Goal: Information Seeking & Learning: Learn about a topic

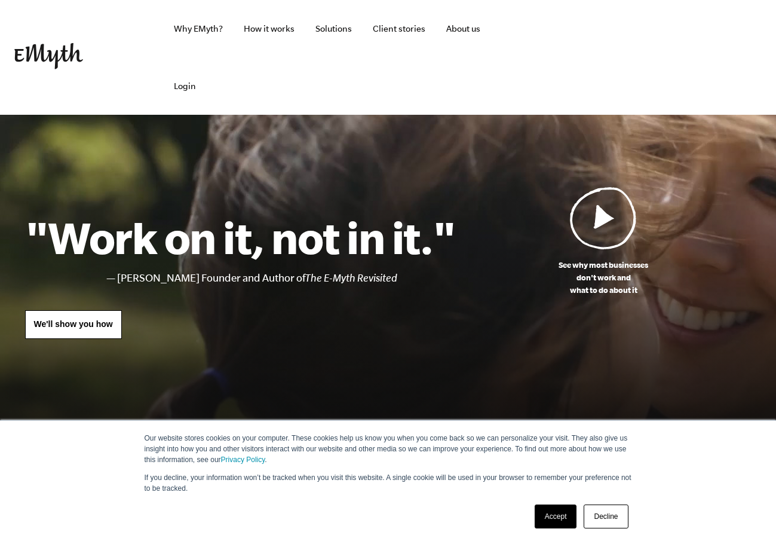
click at [554, 520] on link "Accept" at bounding box center [556, 516] width 42 height 24
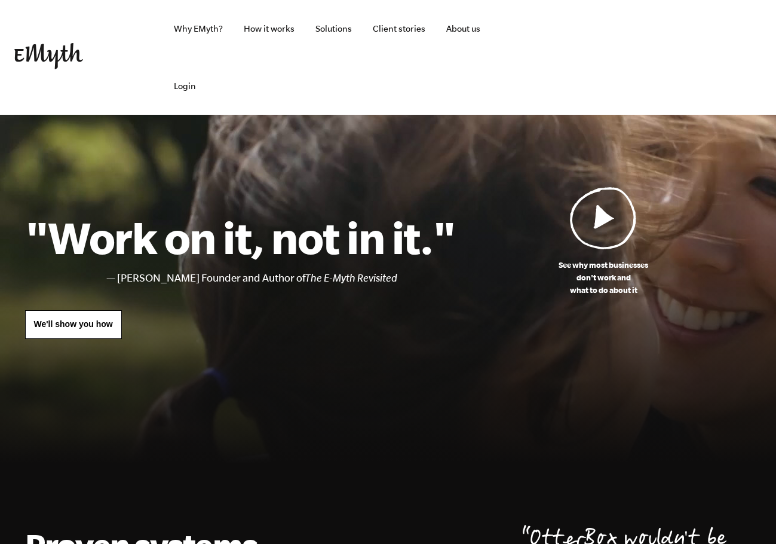
click at [606, 217] on img at bounding box center [603, 217] width 67 height 63
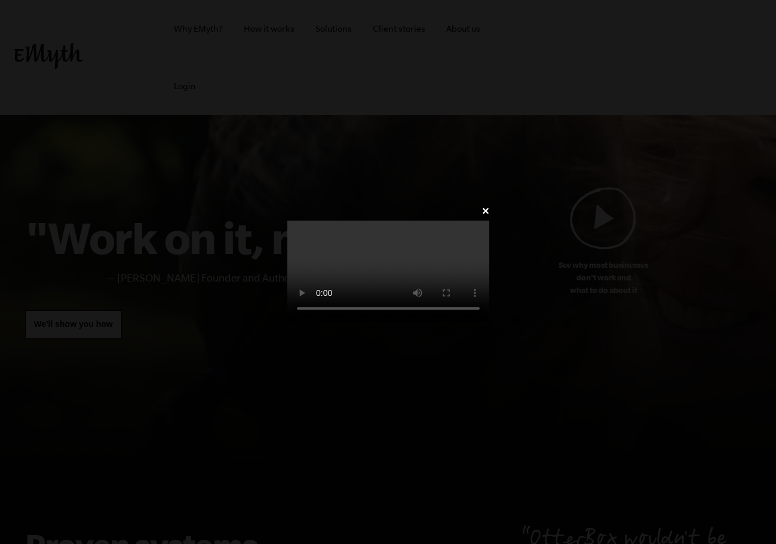
click at [489, 205] on link "✕" at bounding box center [485, 210] width 8 height 11
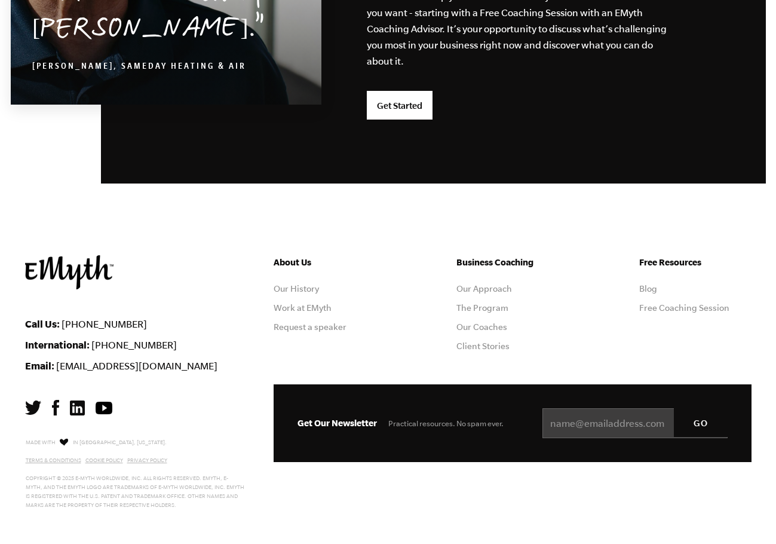
scroll to position [3183, 0]
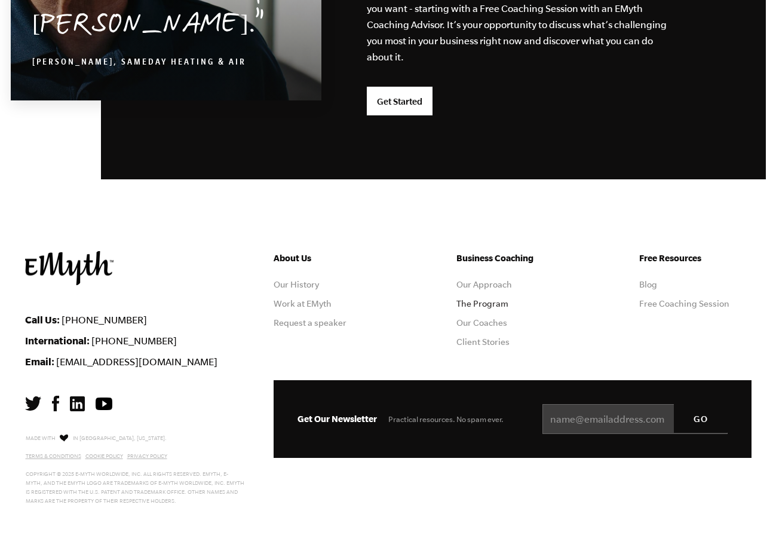
click at [485, 305] on link "The Program" at bounding box center [482, 304] width 52 height 10
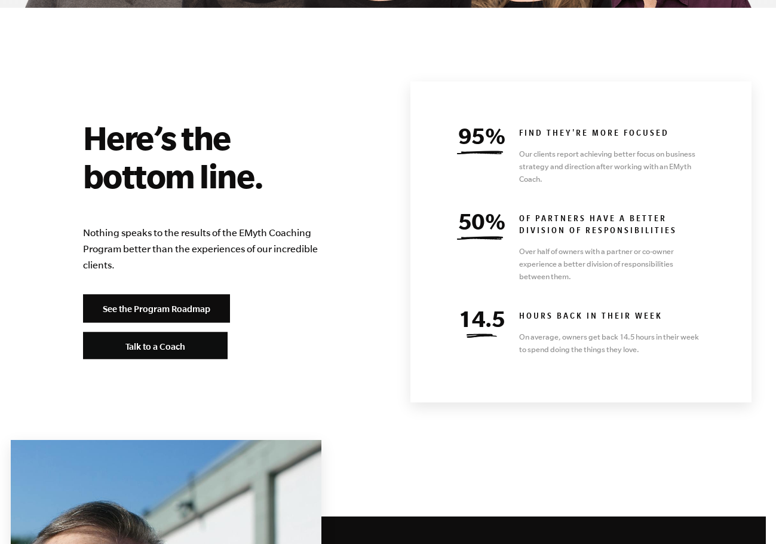
scroll to position [5256, 0]
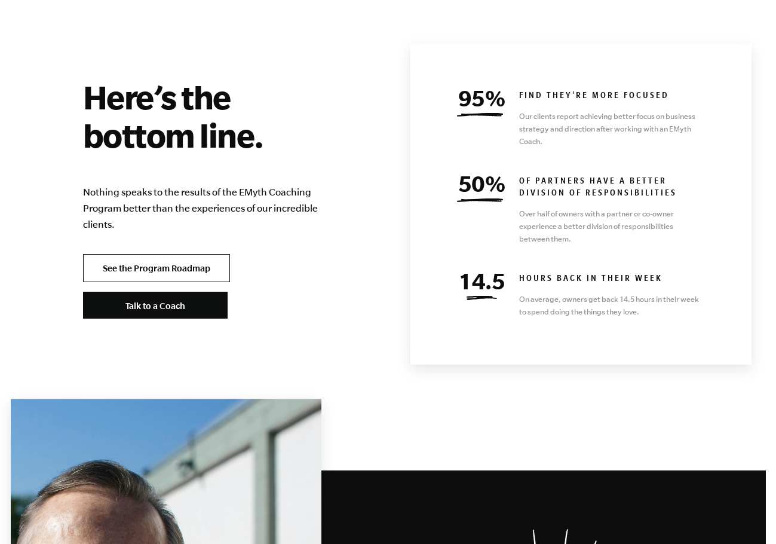
click at [194, 254] on link "See the Program Roadmap" at bounding box center [156, 268] width 147 height 29
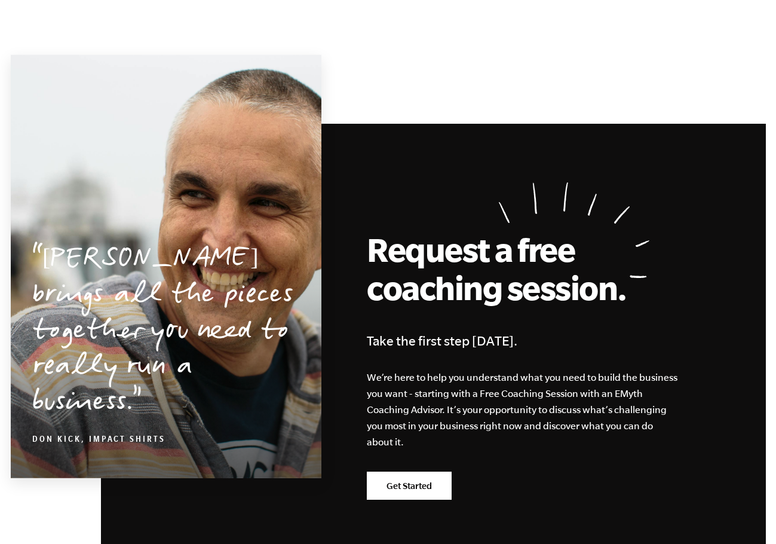
scroll to position [3430, 0]
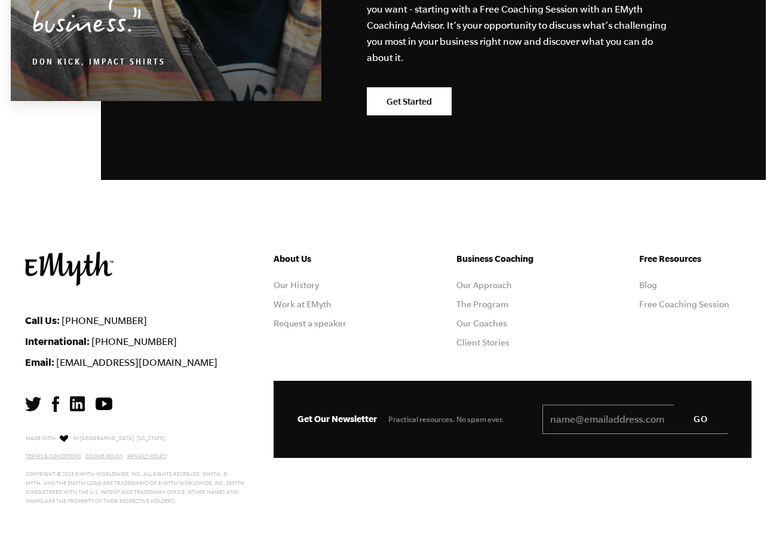
click at [614, 420] on input "Email *" at bounding box center [634, 419] width 185 height 30
type input "[EMAIL_ADDRESS][DOMAIN_NAME]"
click at [701, 419] on input "GO" at bounding box center [701, 418] width 54 height 29
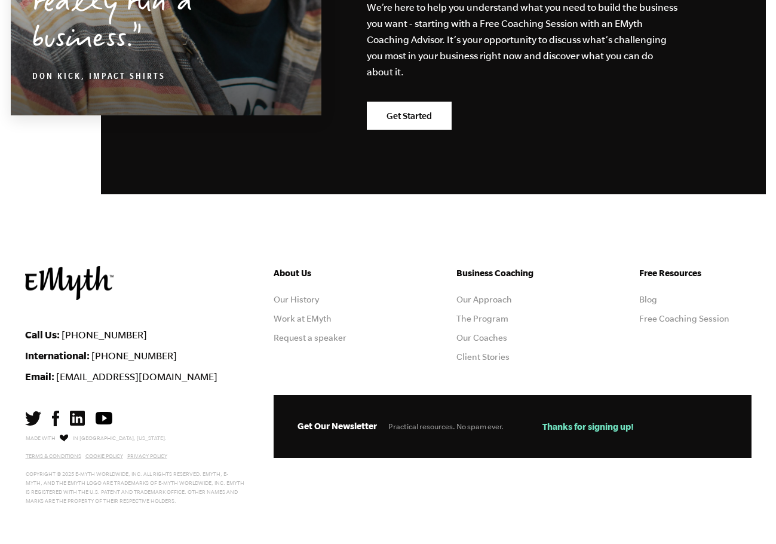
scroll to position [3416, 0]
click at [484, 337] on link "Our Coaches" at bounding box center [481, 338] width 51 height 10
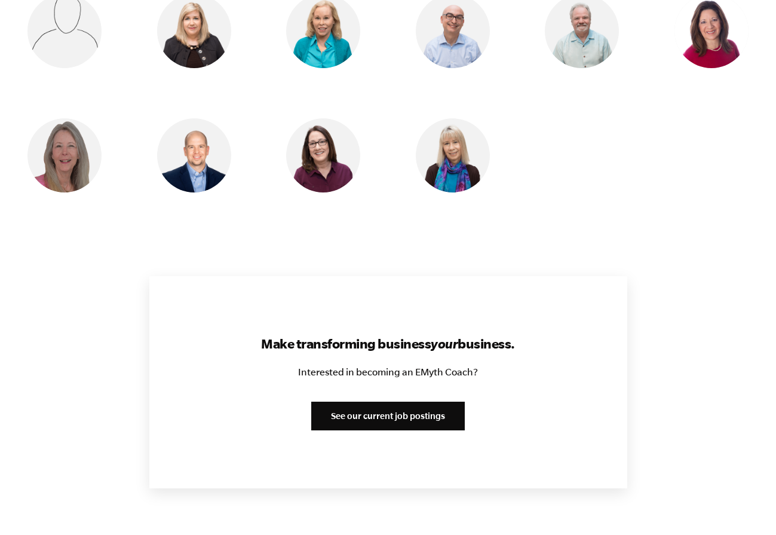
scroll to position [1314, 0]
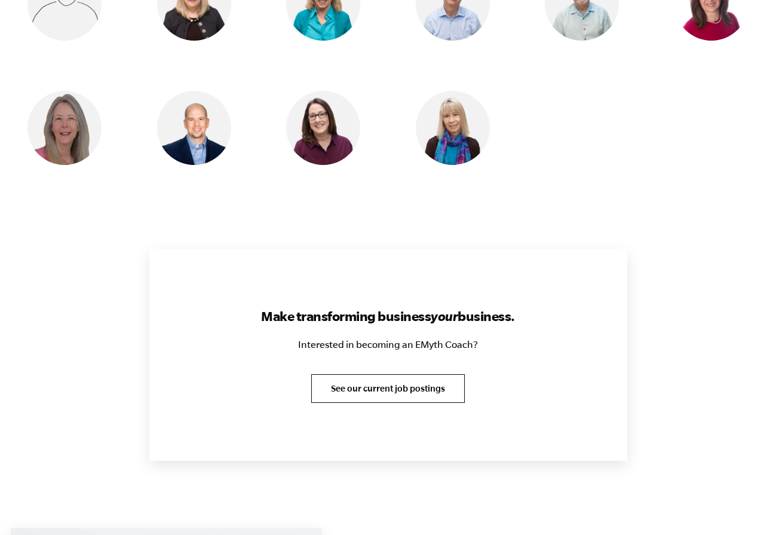
click at [420, 391] on link "See our current job postings" at bounding box center [388, 388] width 154 height 29
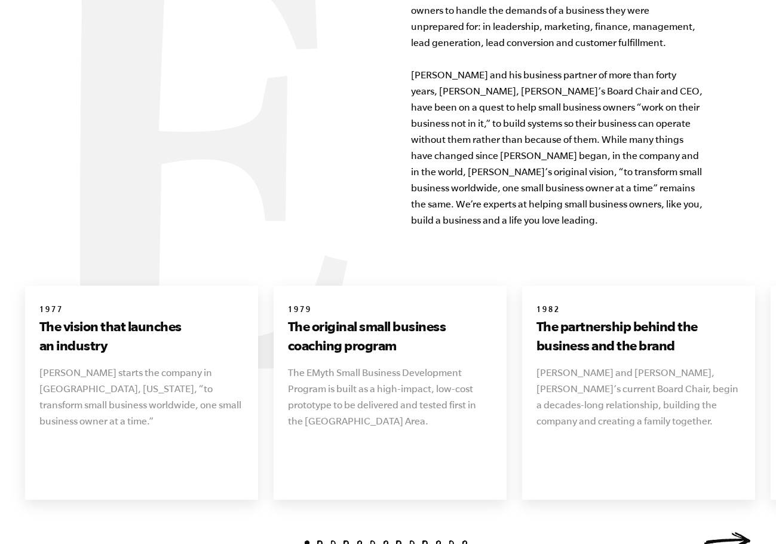
scroll to position [1254, 0]
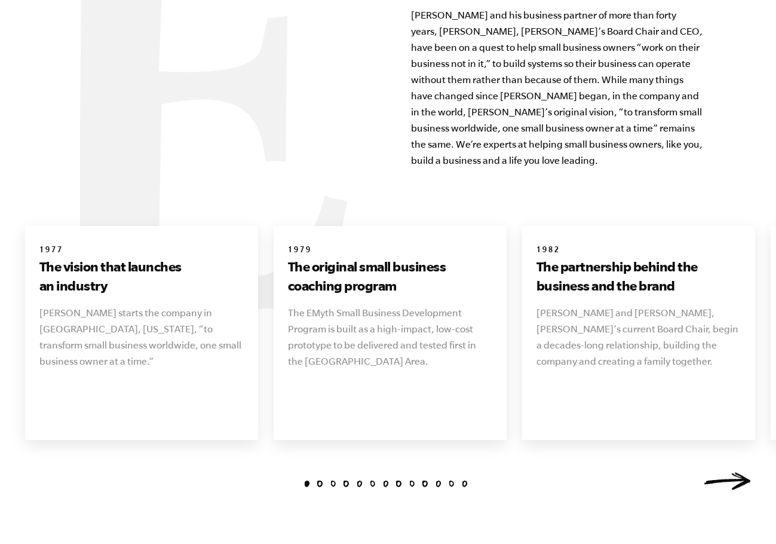
click at [739, 472] on link "Next" at bounding box center [728, 481] width 48 height 18
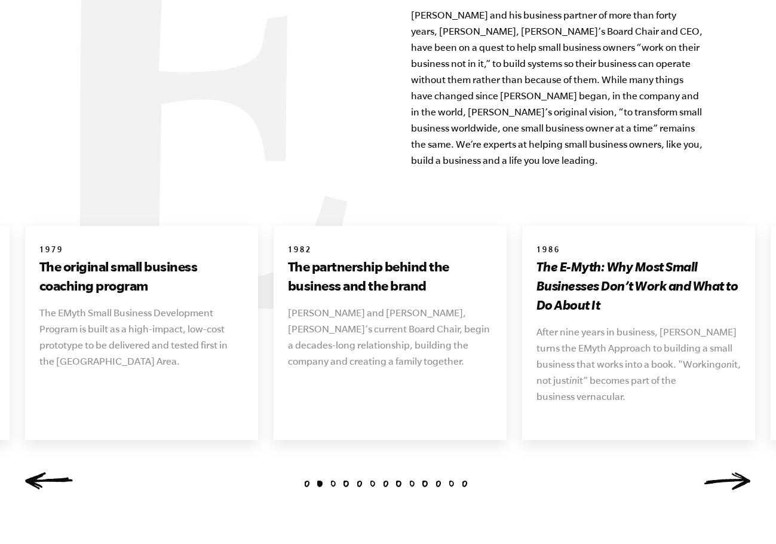
click at [740, 472] on link "Next" at bounding box center [728, 481] width 48 height 18
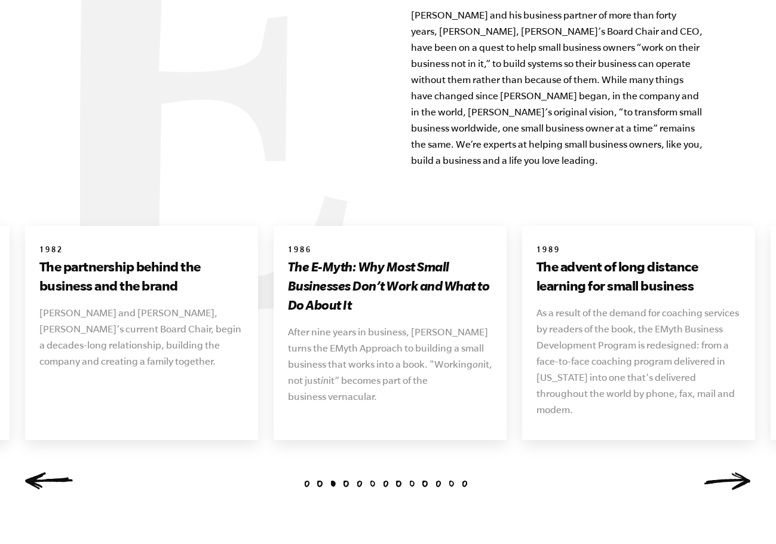
click at [739, 472] on link "Next" at bounding box center [728, 481] width 48 height 18
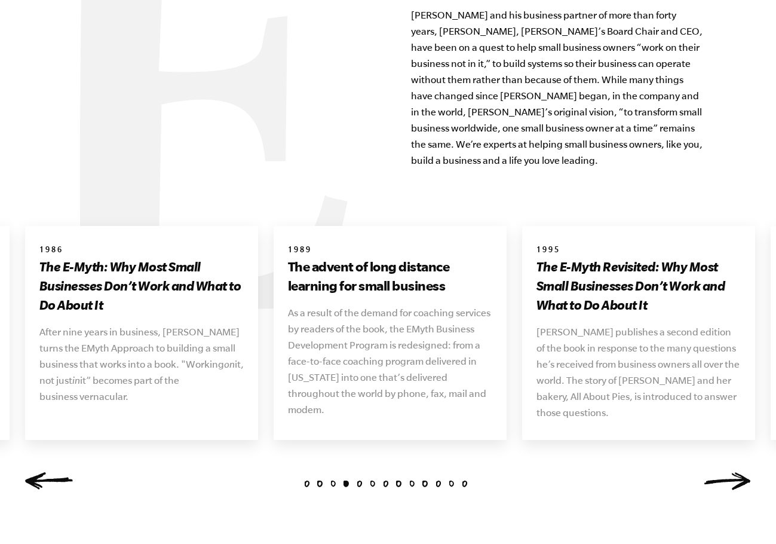
click at [739, 472] on link "Next" at bounding box center [728, 481] width 48 height 18
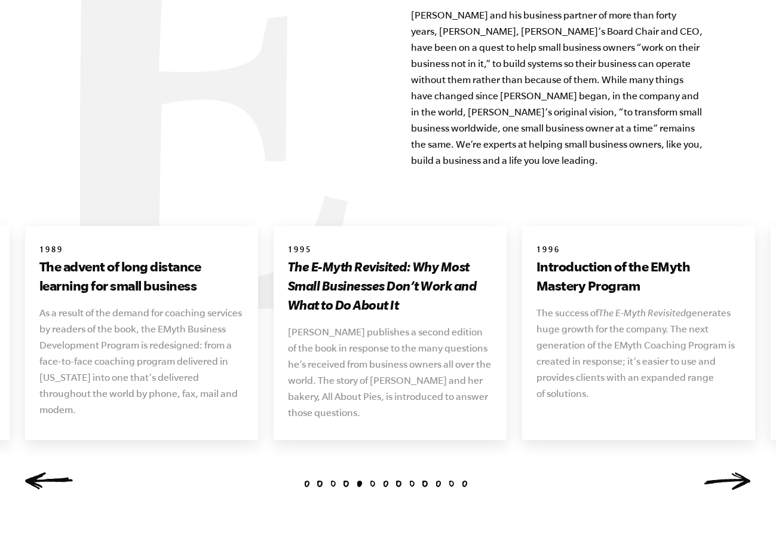
click at [739, 472] on link "Next" at bounding box center [728, 481] width 48 height 18
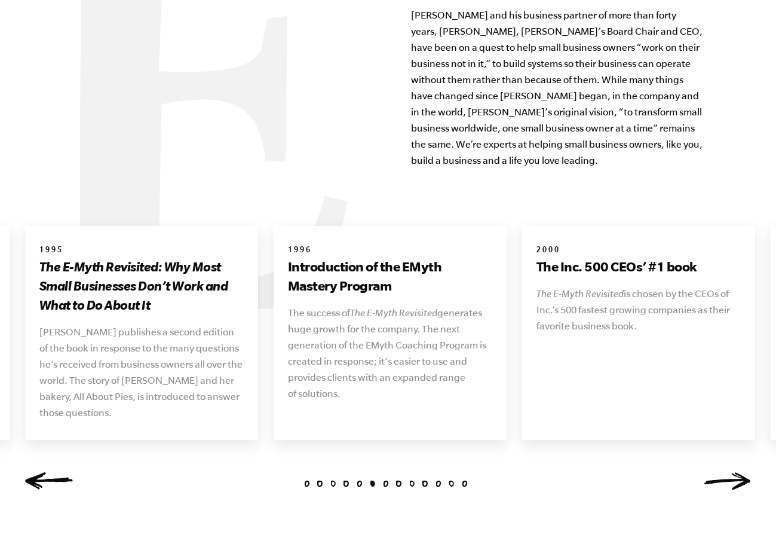
click at [739, 472] on link "Next" at bounding box center [728, 481] width 48 height 18
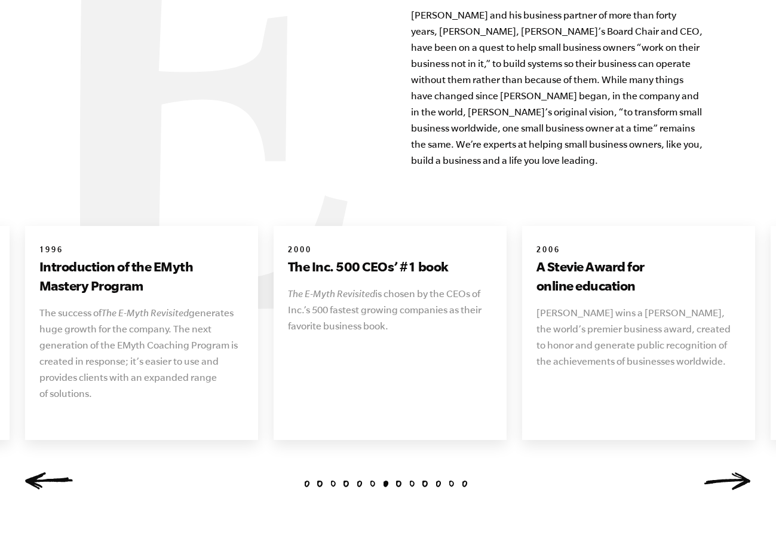
click at [739, 472] on link "Next" at bounding box center [728, 481] width 48 height 18
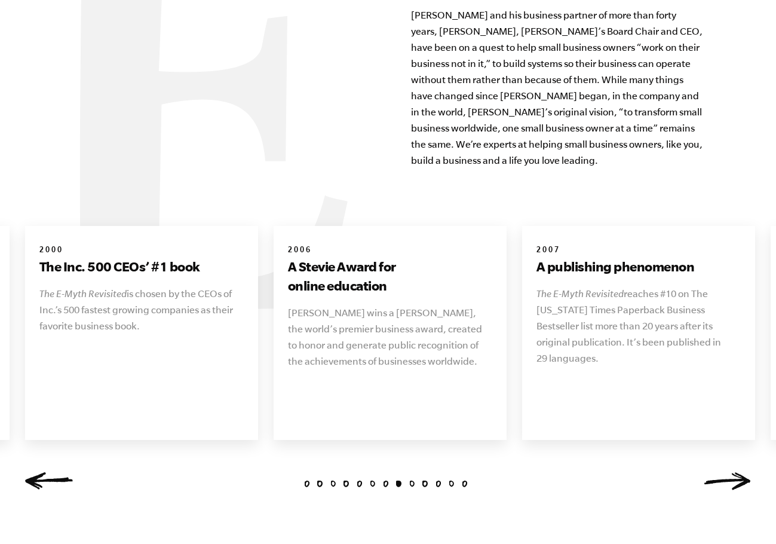
click at [739, 472] on link "Next" at bounding box center [728, 481] width 48 height 18
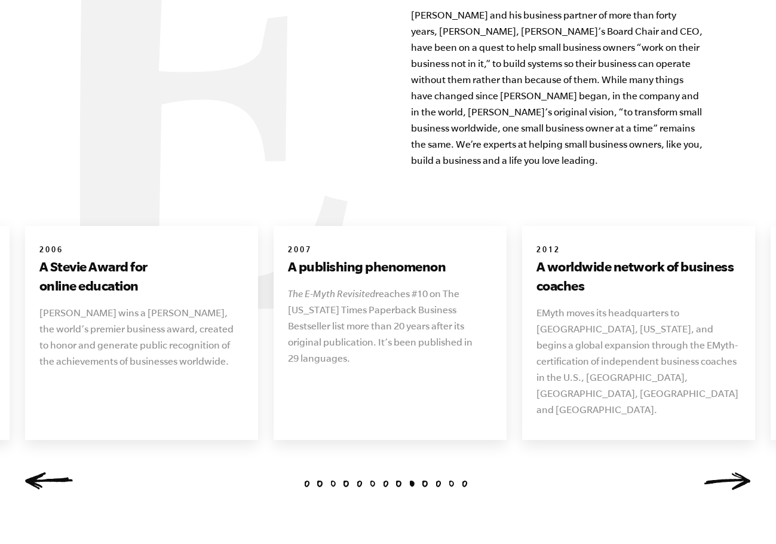
click at [739, 472] on link "Next" at bounding box center [728, 481] width 48 height 18
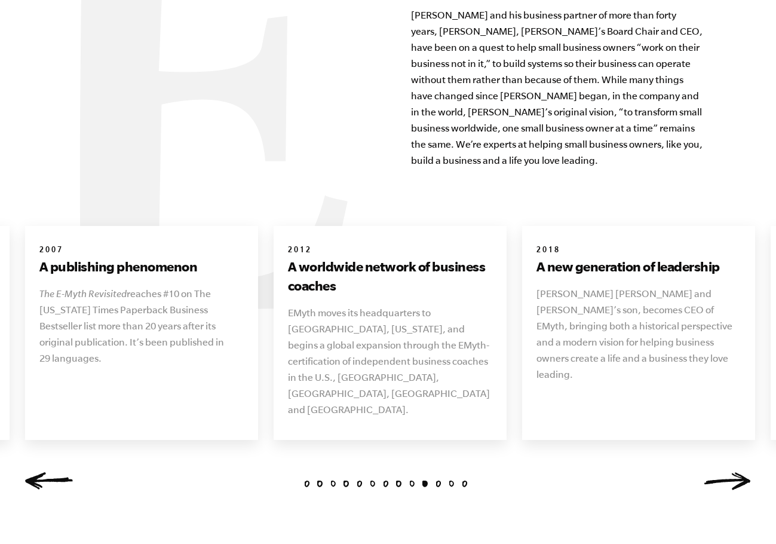
click at [739, 472] on link "Next" at bounding box center [728, 481] width 48 height 18
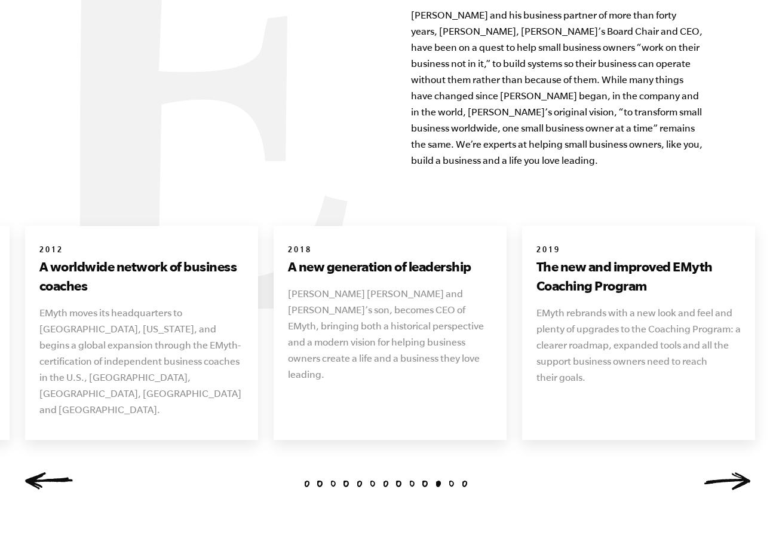
click at [739, 472] on link "Next" at bounding box center [728, 481] width 48 height 18
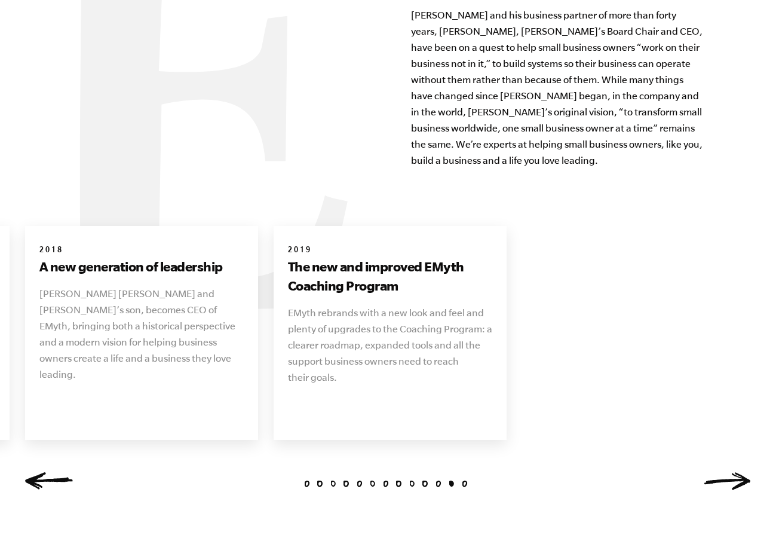
click at [739, 472] on link "Next" at bounding box center [728, 481] width 48 height 18
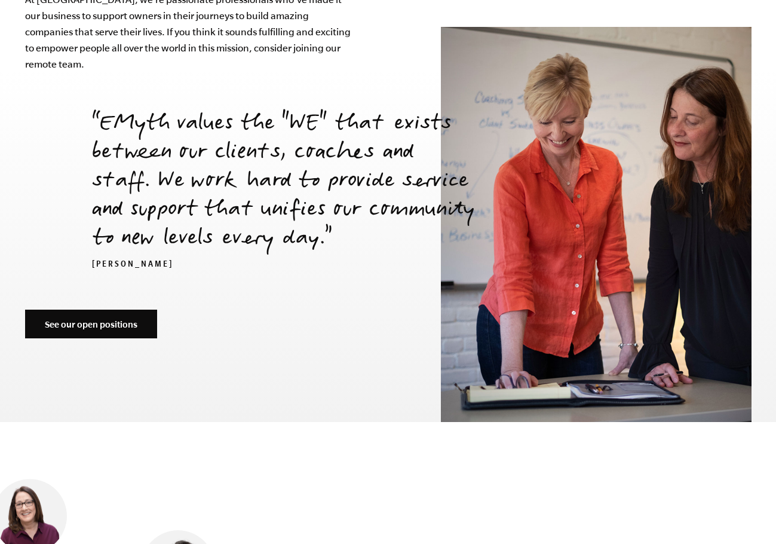
scroll to position [4121, 0]
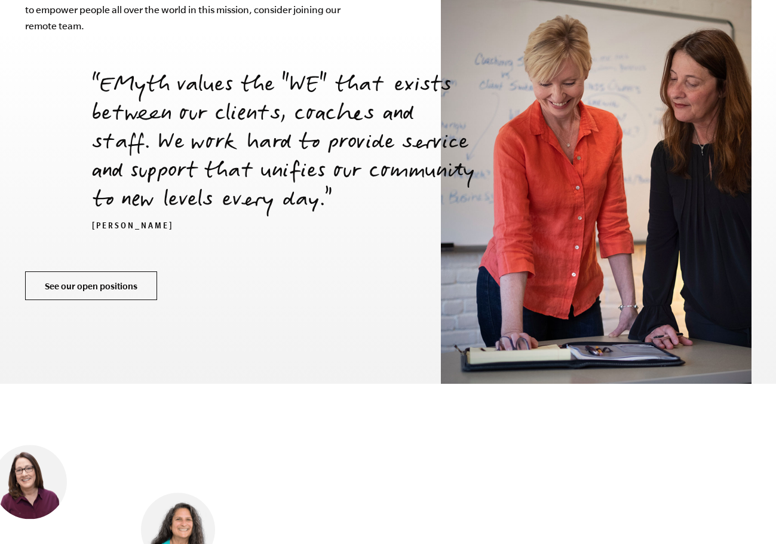
click at [103, 271] on link "See our open positions" at bounding box center [91, 285] width 132 height 29
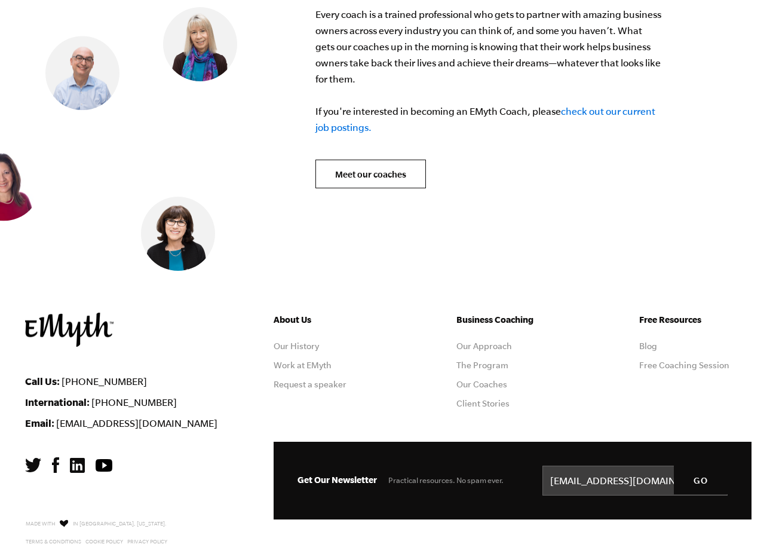
scroll to position [4864, 0]
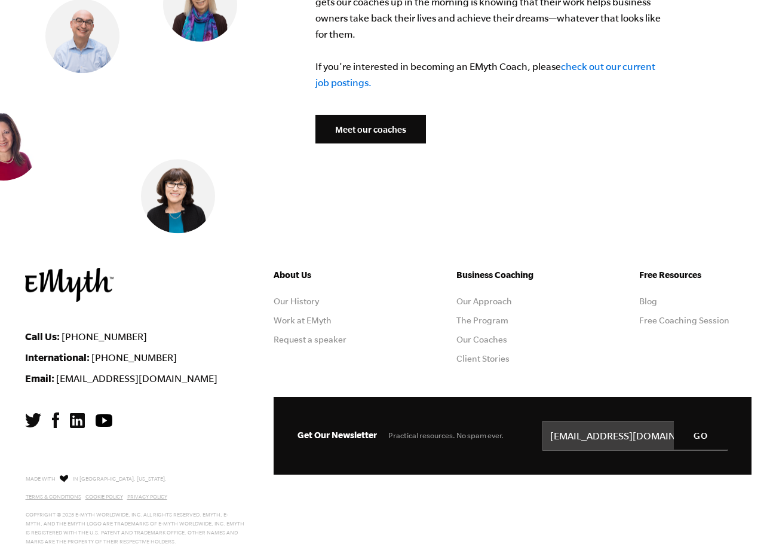
click at [363, 115] on link "Meet our coaches" at bounding box center [370, 129] width 110 height 29
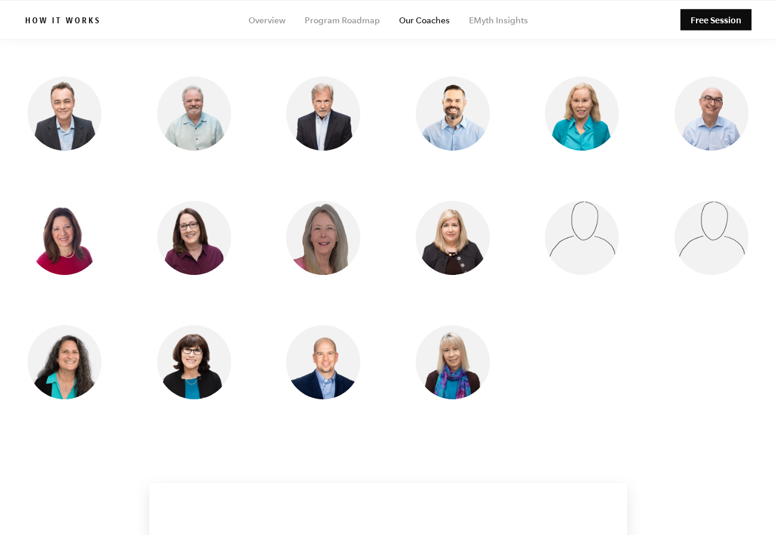
scroll to position [1015, 0]
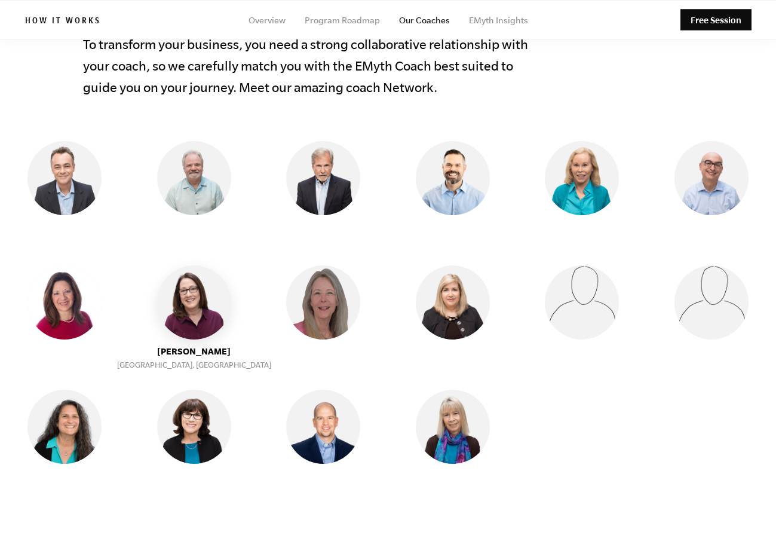
click at [198, 310] on img at bounding box center [194, 302] width 74 height 74
click at [201, 290] on img at bounding box center [194, 302] width 74 height 74
click at [196, 345] on ul "[PERSON_NAME] Cockermouth, [GEOGRAPHIC_DATA] [PERSON_NAME], [GEOGRAPHIC_DATA] […" at bounding box center [388, 327] width 770 height 373
click at [195, 326] on img at bounding box center [194, 302] width 74 height 74
click at [197, 334] on img at bounding box center [194, 302] width 74 height 74
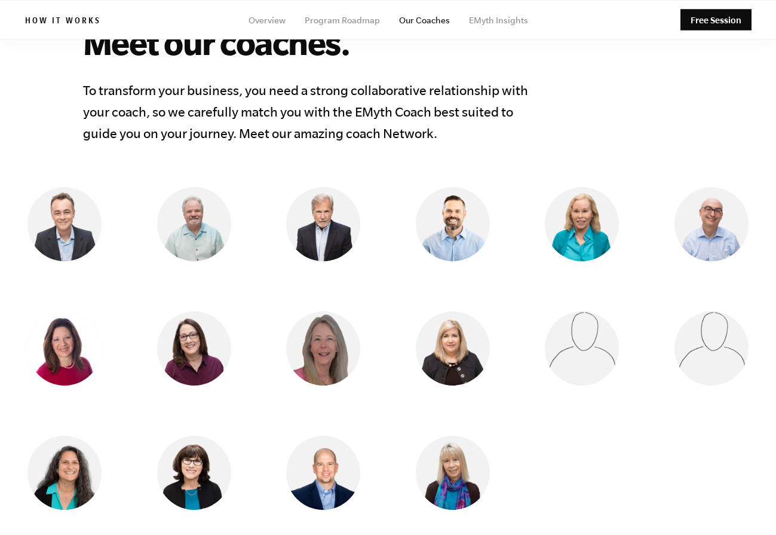
scroll to position [1053, 0]
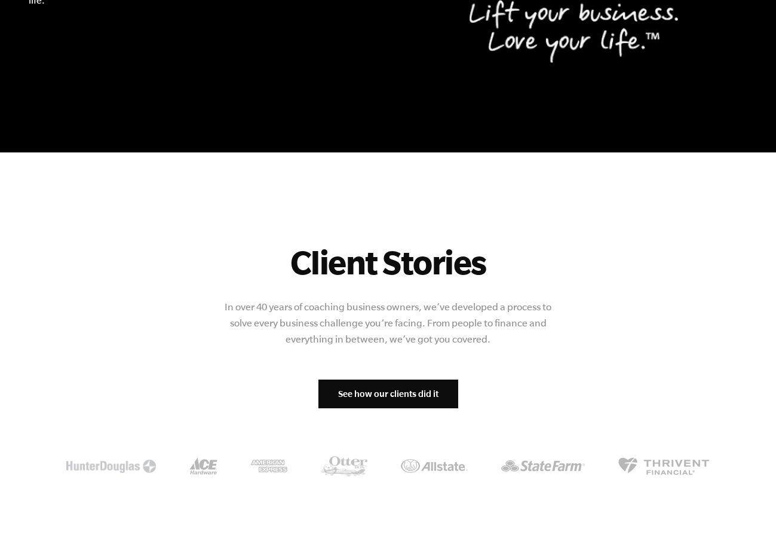
scroll to position [1254, 0]
